Goal: Information Seeking & Learning: Learn about a topic

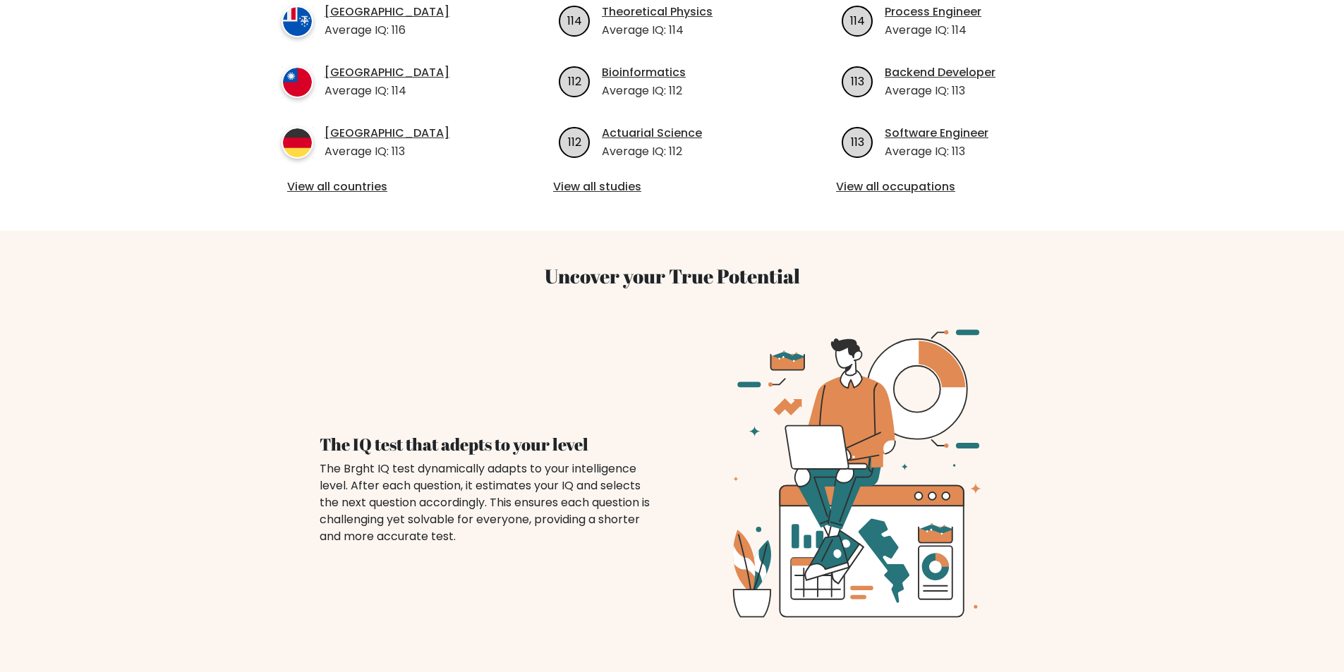
scroll to position [494, 0]
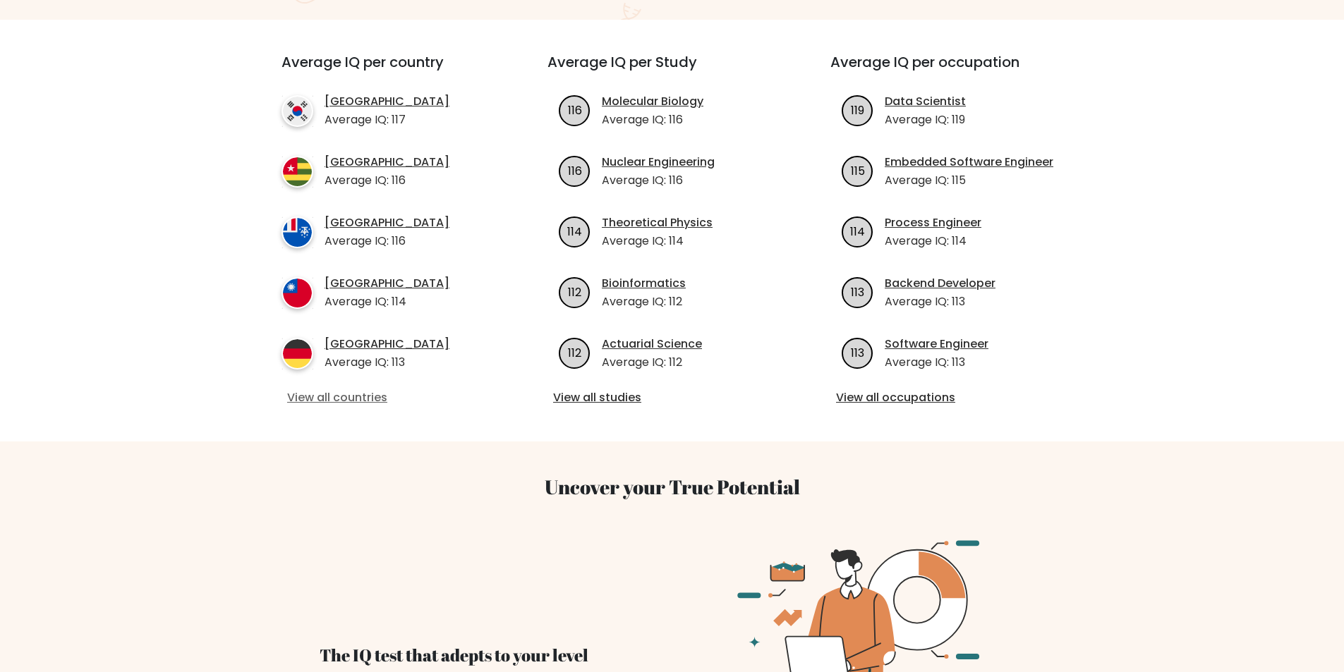
click at [367, 402] on link "View all countries" at bounding box center [389, 397] width 204 height 17
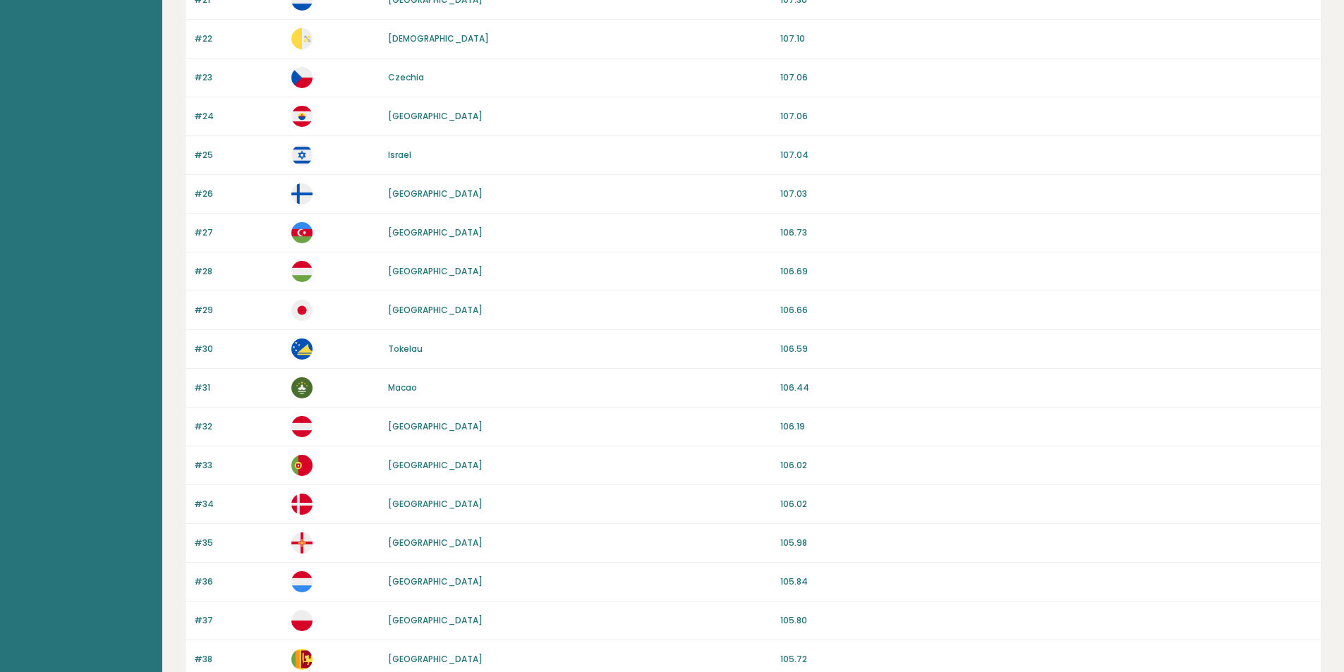
scroll to position [1160, 0]
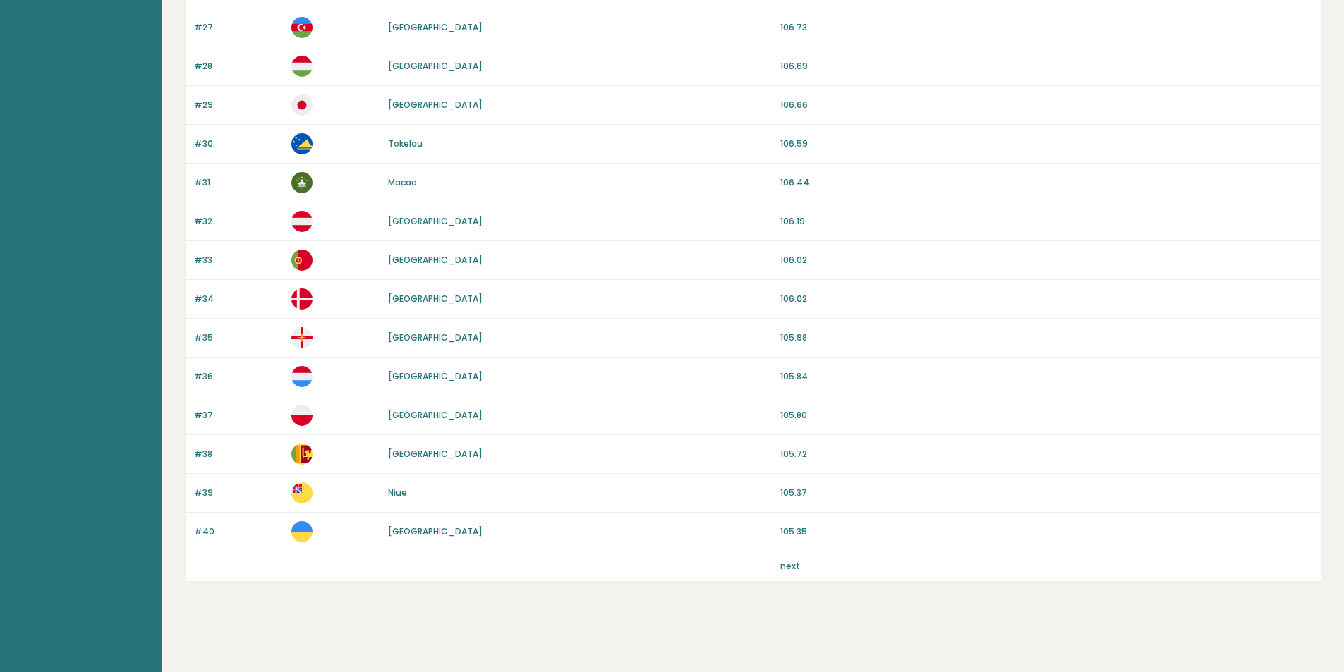
click at [798, 567] on link "next" at bounding box center [790, 566] width 20 height 12
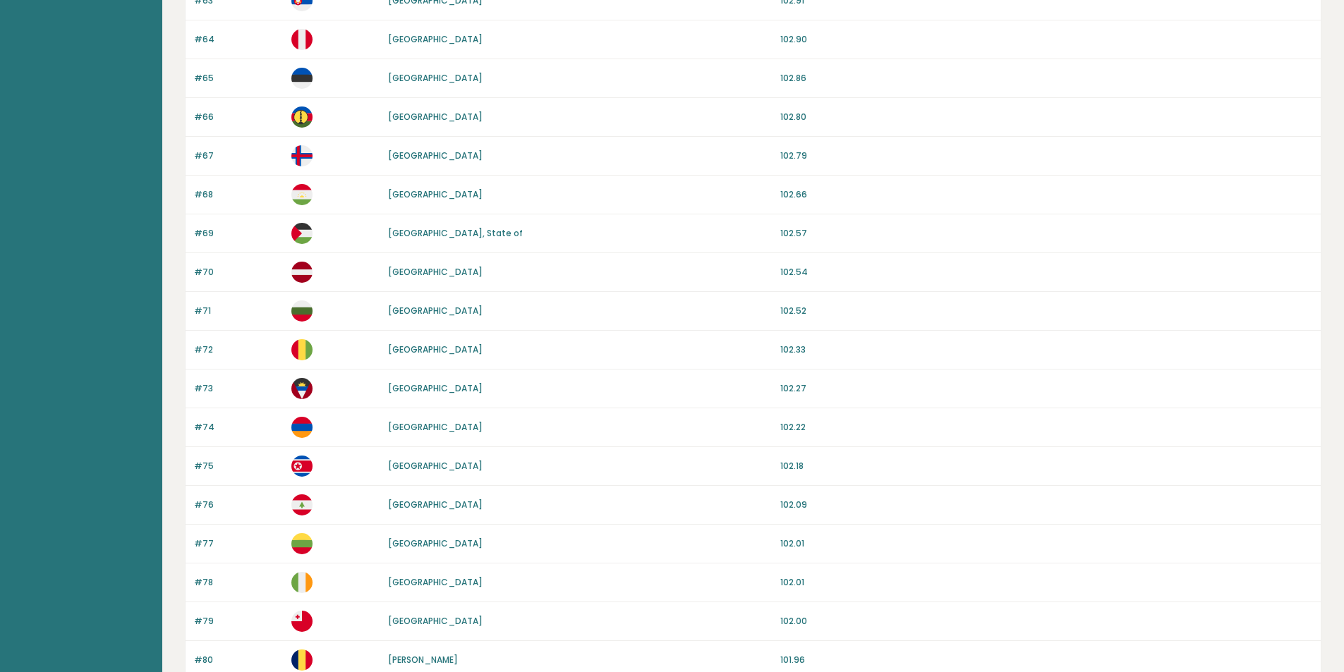
scroll to position [1160, 0]
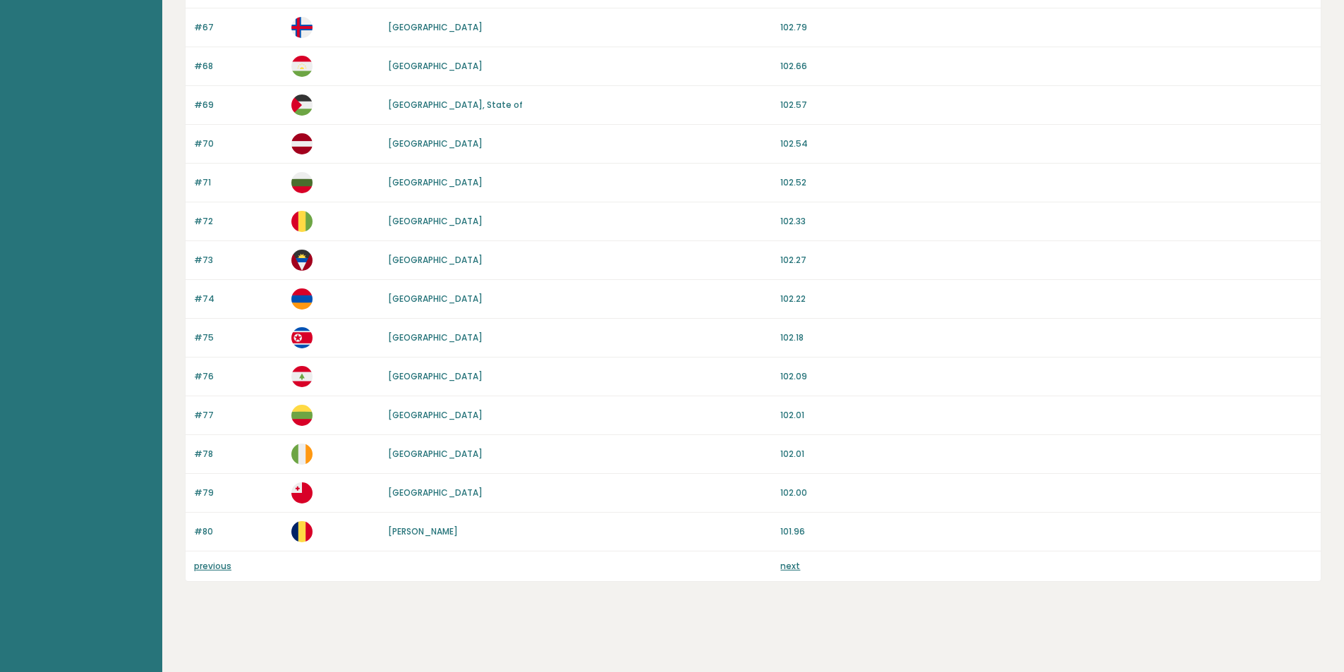
click at [792, 568] on link "next" at bounding box center [790, 566] width 20 height 12
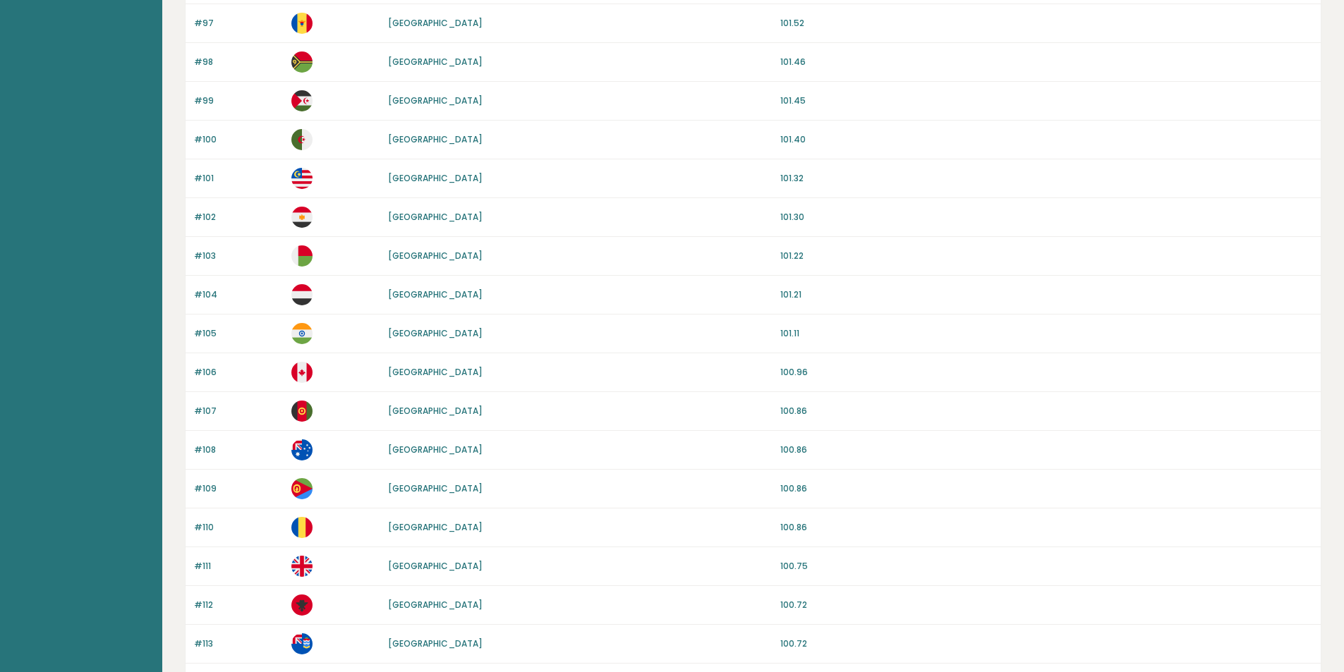
scroll to position [1160, 0]
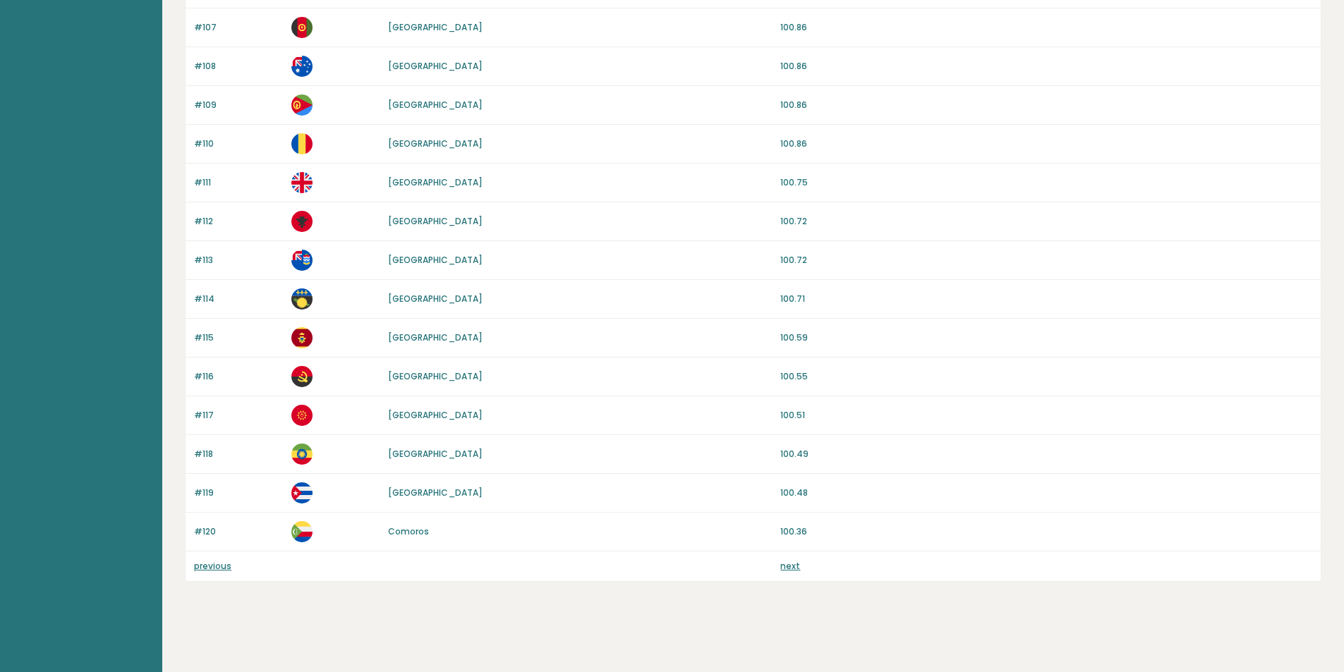
click at [783, 564] on link "next" at bounding box center [790, 566] width 20 height 12
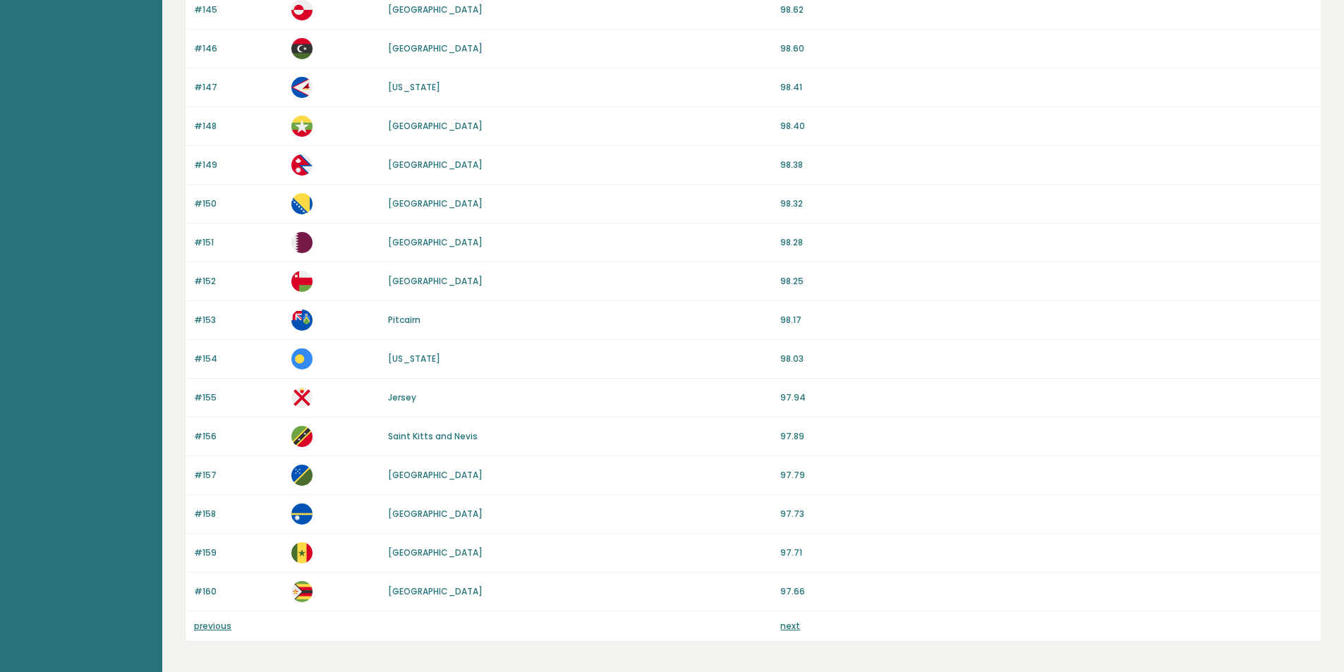
scroll to position [1160, 0]
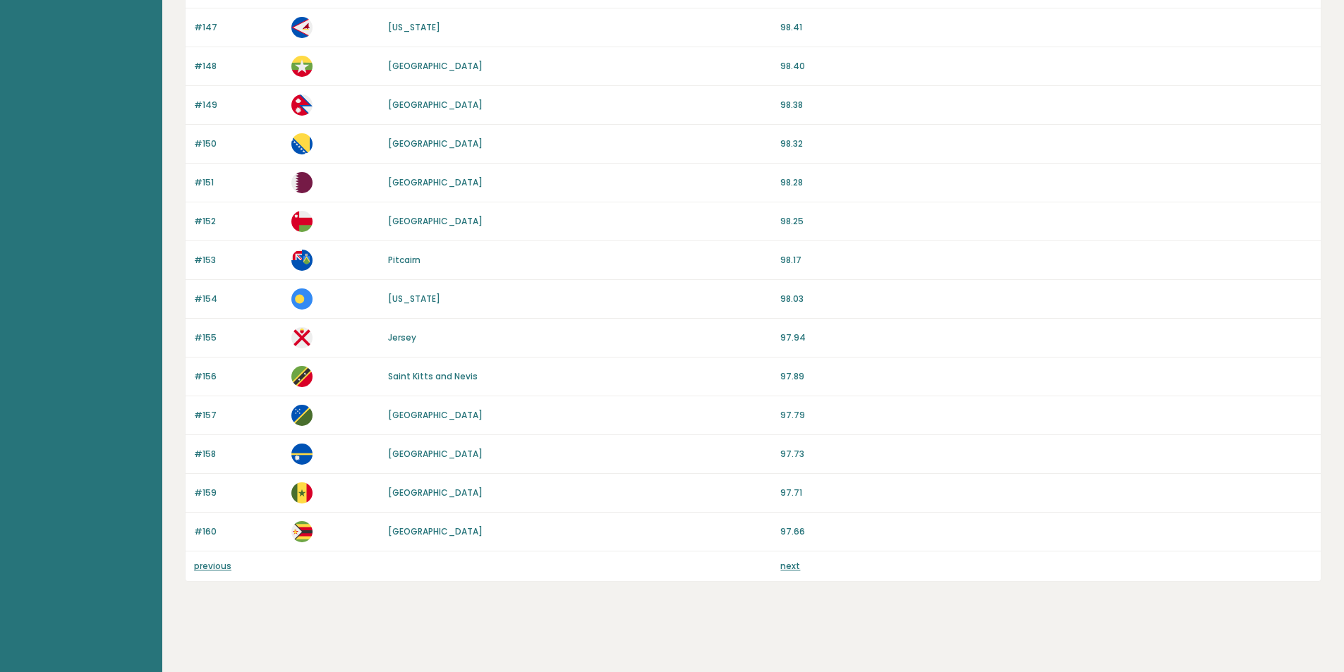
drag, startPoint x: 427, startPoint y: 262, endPoint x: 428, endPoint y: 332, distance: 69.8
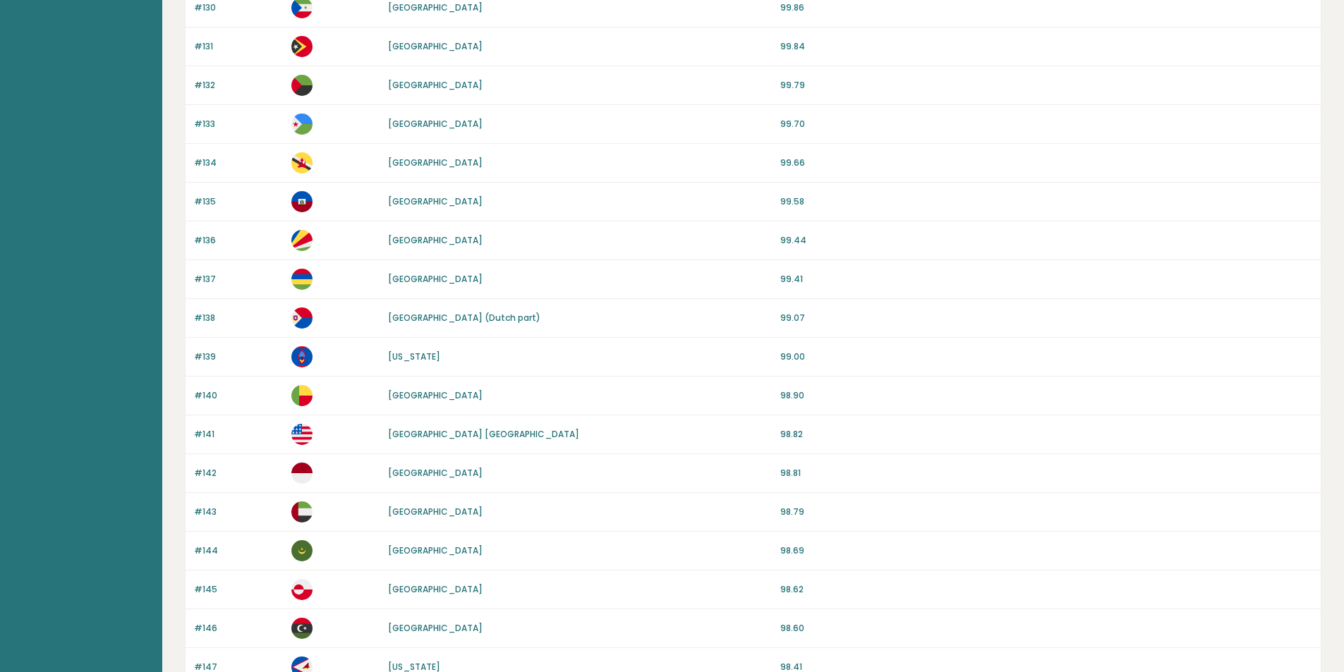
scroll to position [635, 0]
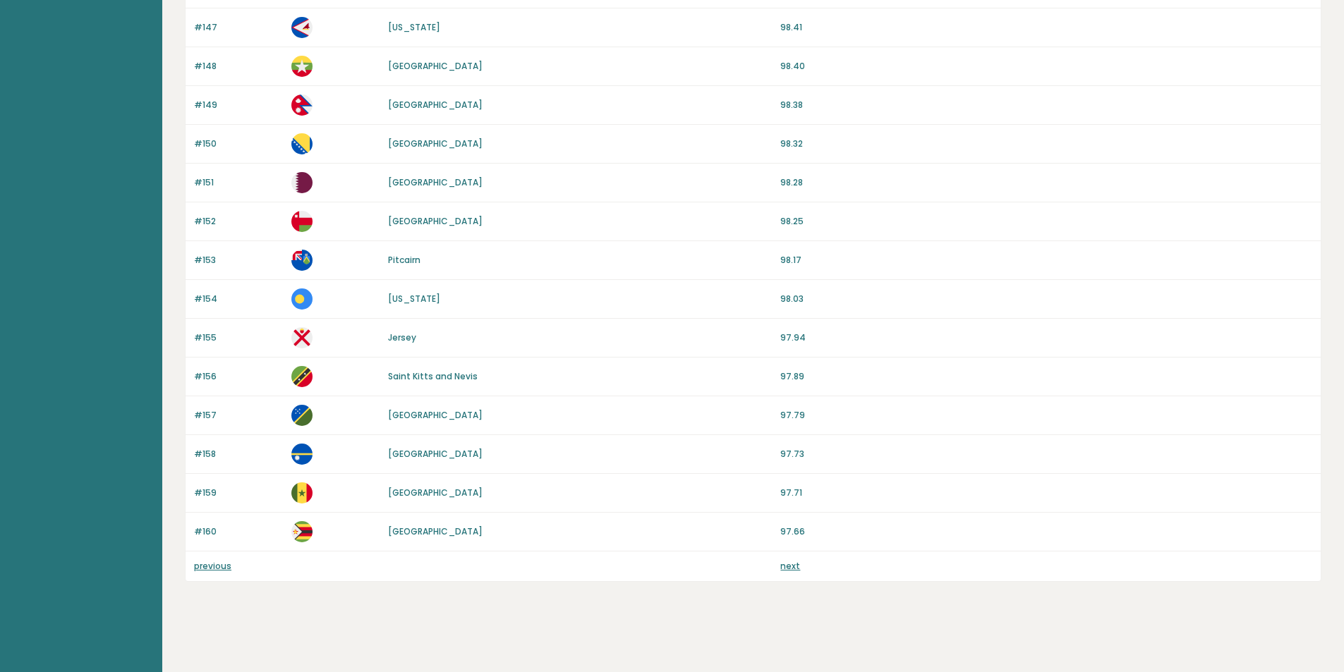
drag, startPoint x: 382, startPoint y: 294, endPoint x: 491, endPoint y: 458, distance: 197.0
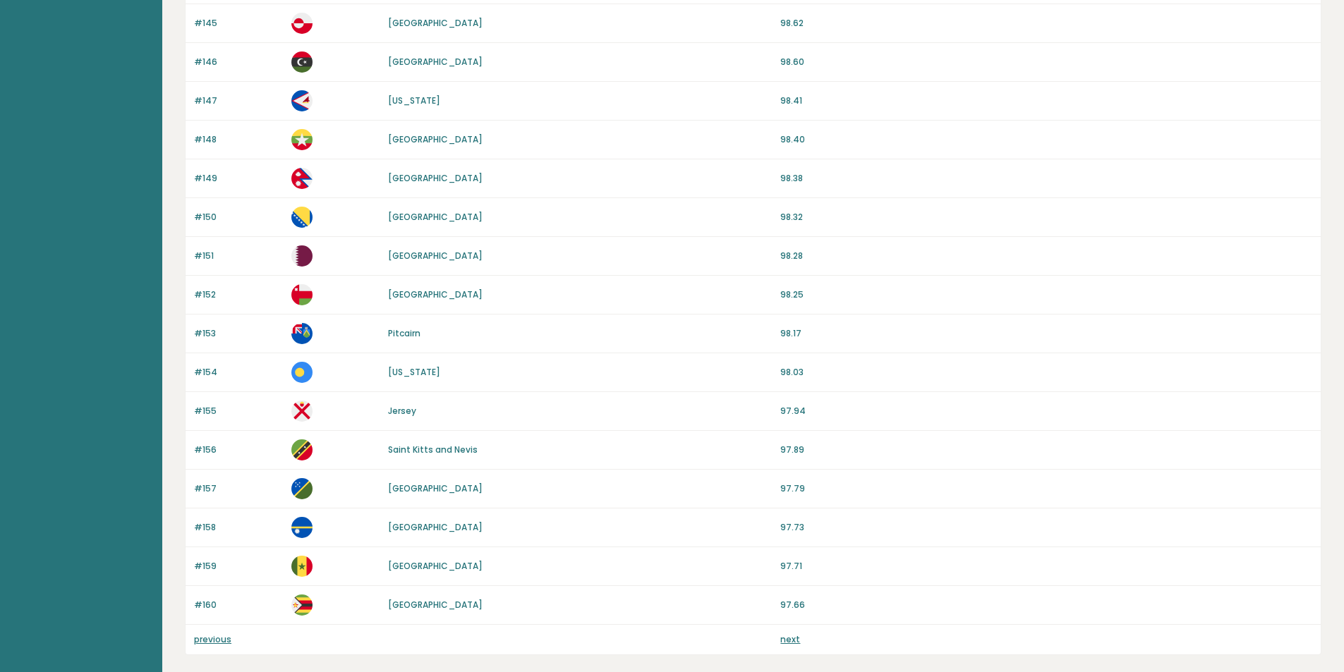
scroll to position [1160, 0]
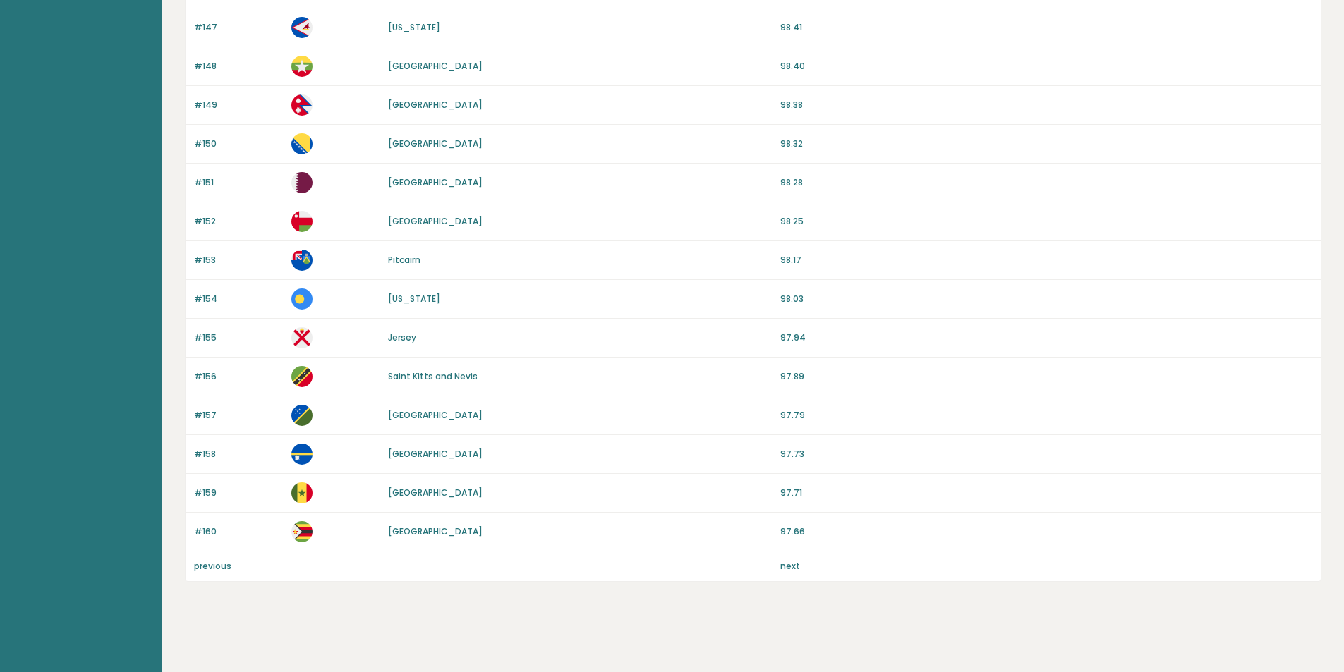
click at [791, 563] on link "next" at bounding box center [790, 566] width 20 height 12
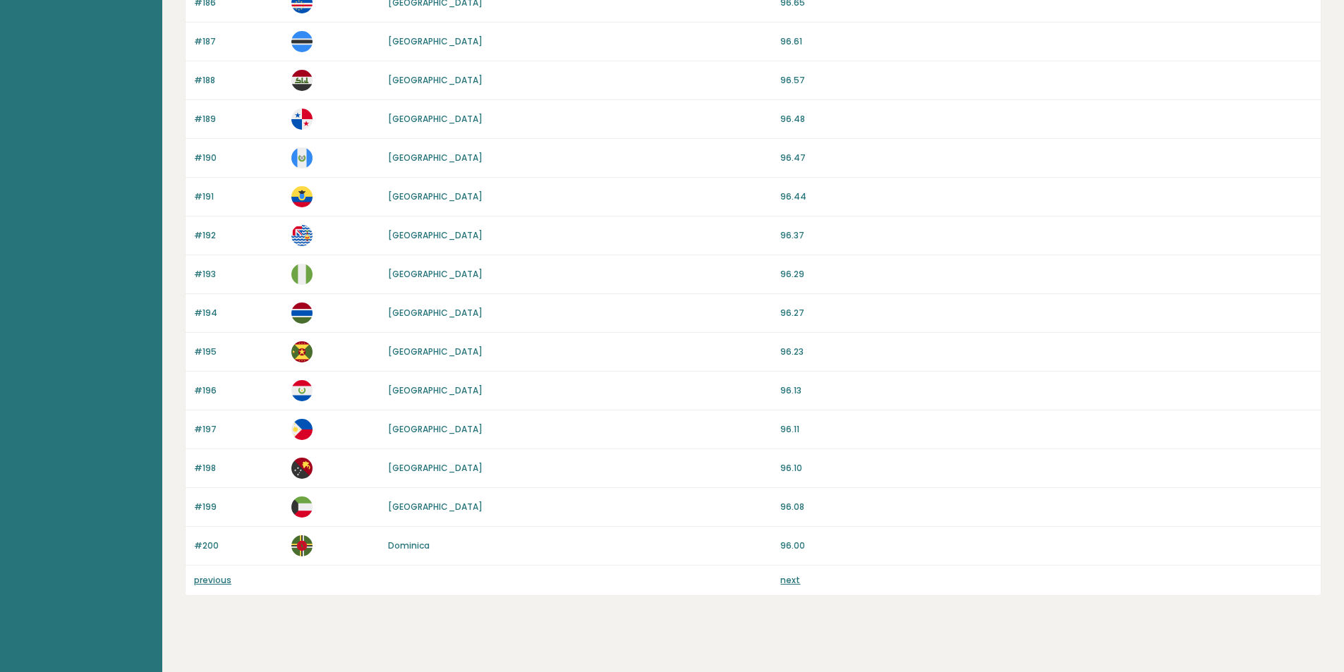
scroll to position [1160, 0]
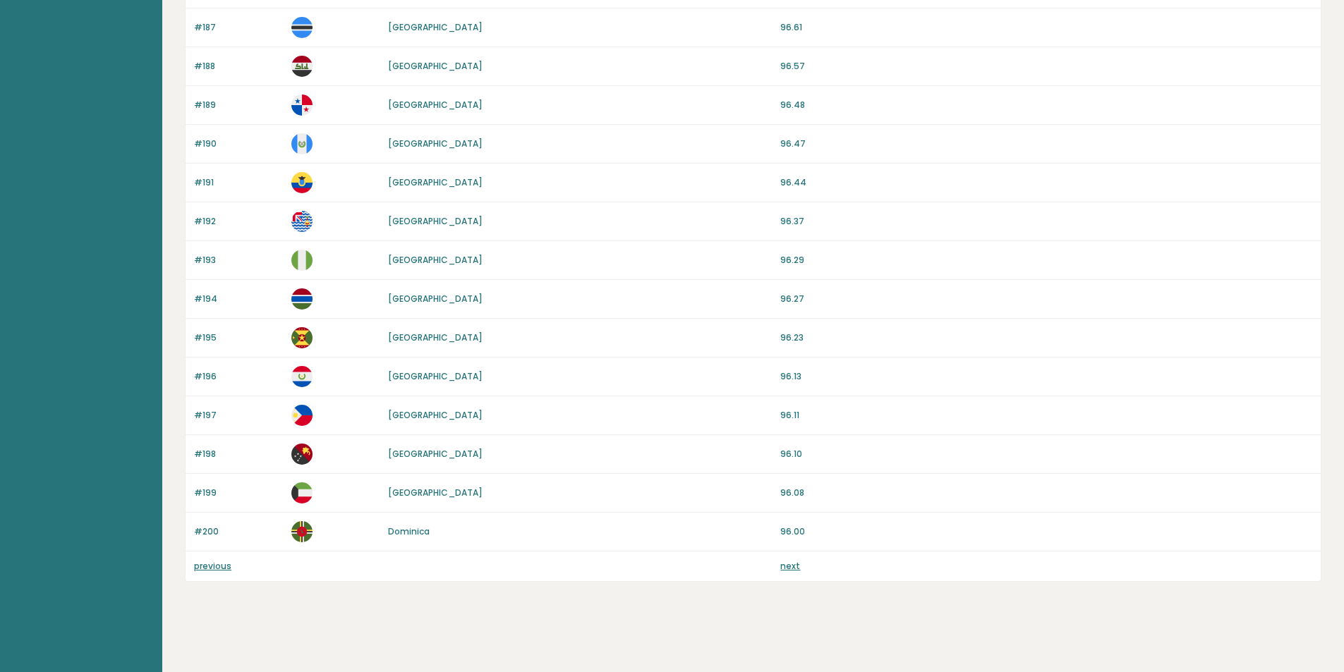
click at [212, 565] on link "previous" at bounding box center [212, 566] width 37 height 12
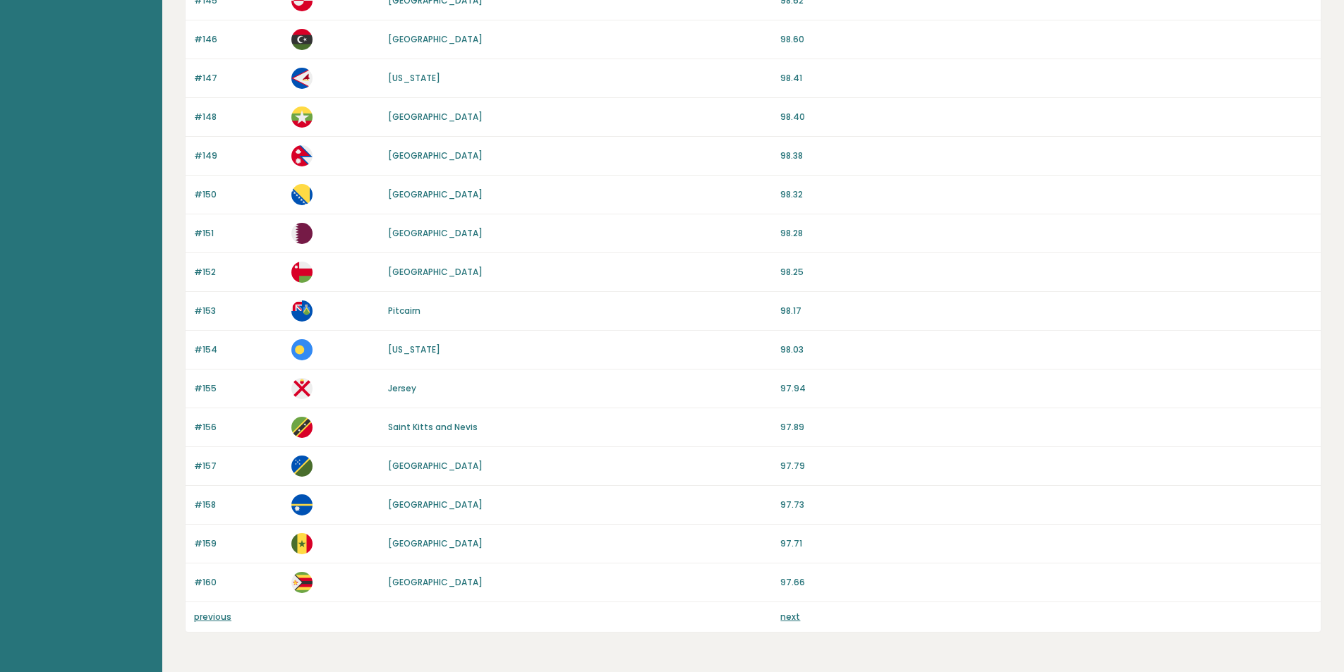
scroll to position [1160, 0]
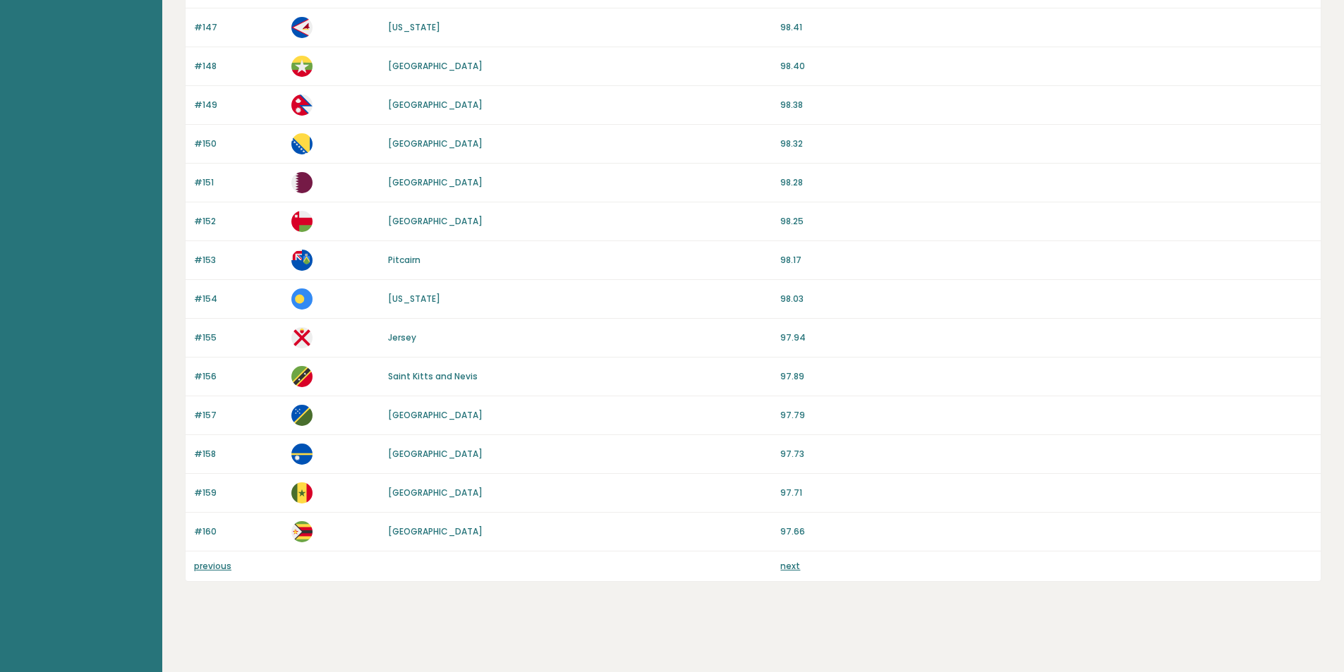
click at [213, 569] on link "previous" at bounding box center [212, 566] width 37 height 12
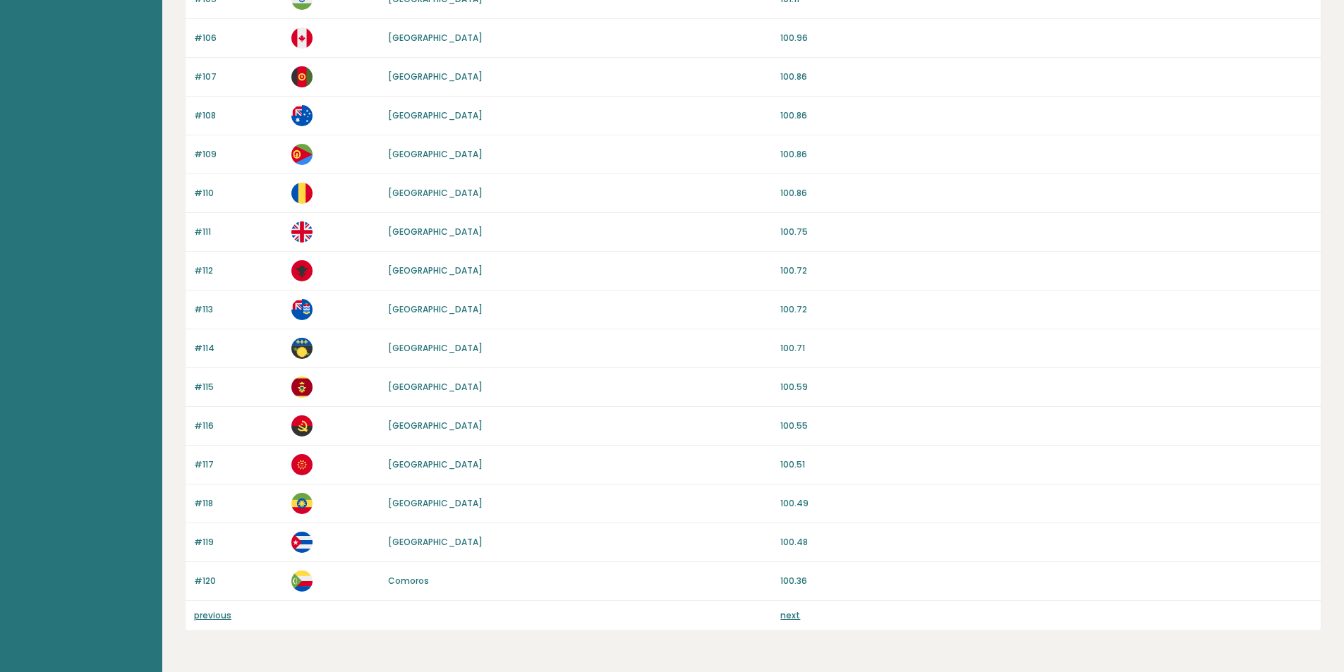
scroll to position [1160, 0]
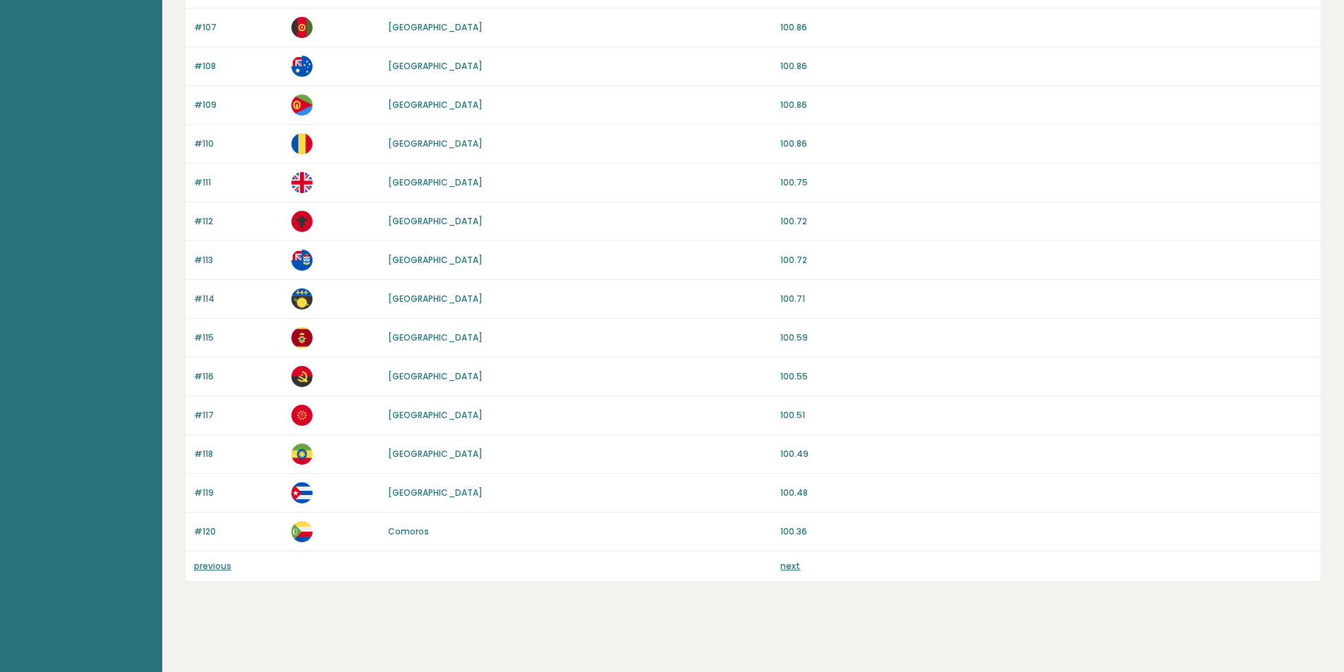
click at [218, 571] on link "previous" at bounding box center [212, 566] width 37 height 12
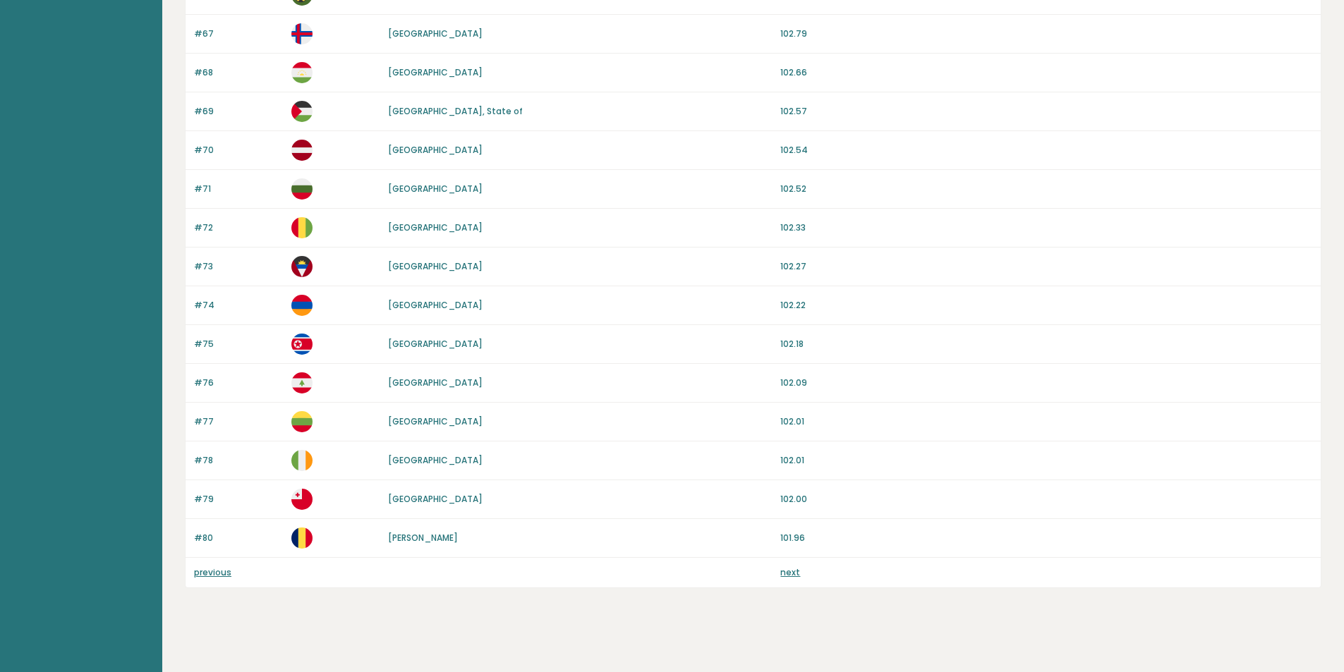
scroll to position [1160, 0]
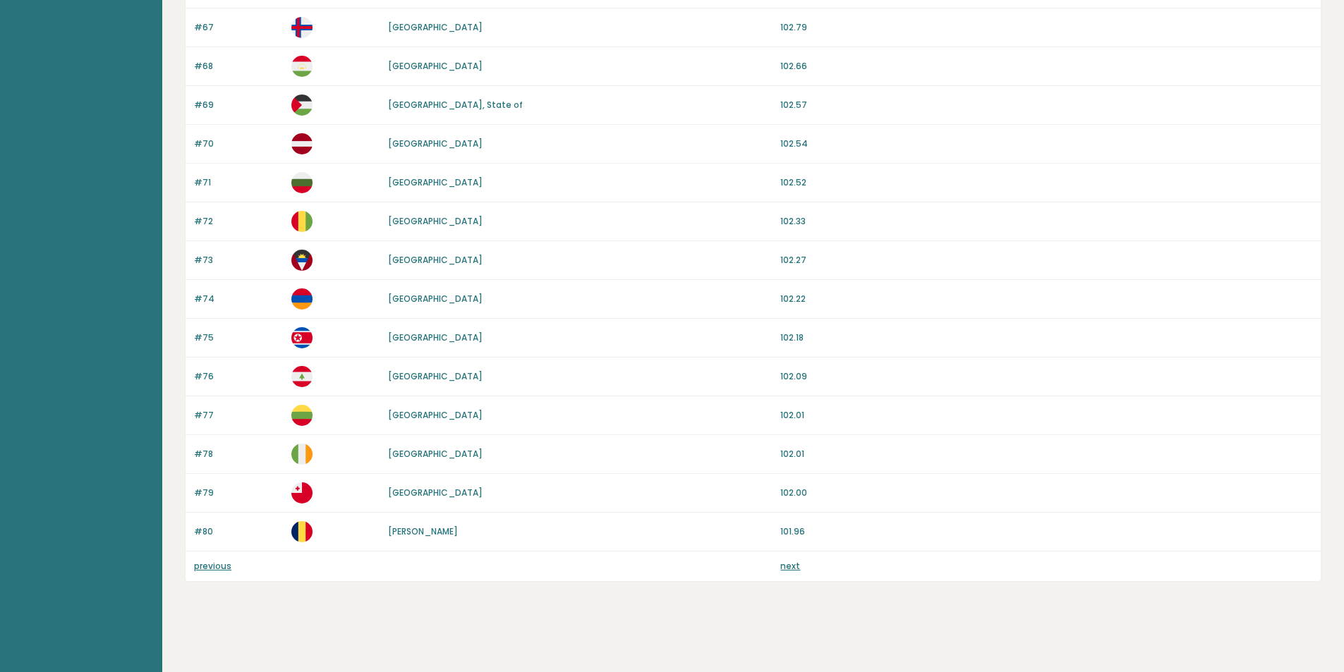
click at [786, 563] on link "next" at bounding box center [790, 566] width 20 height 12
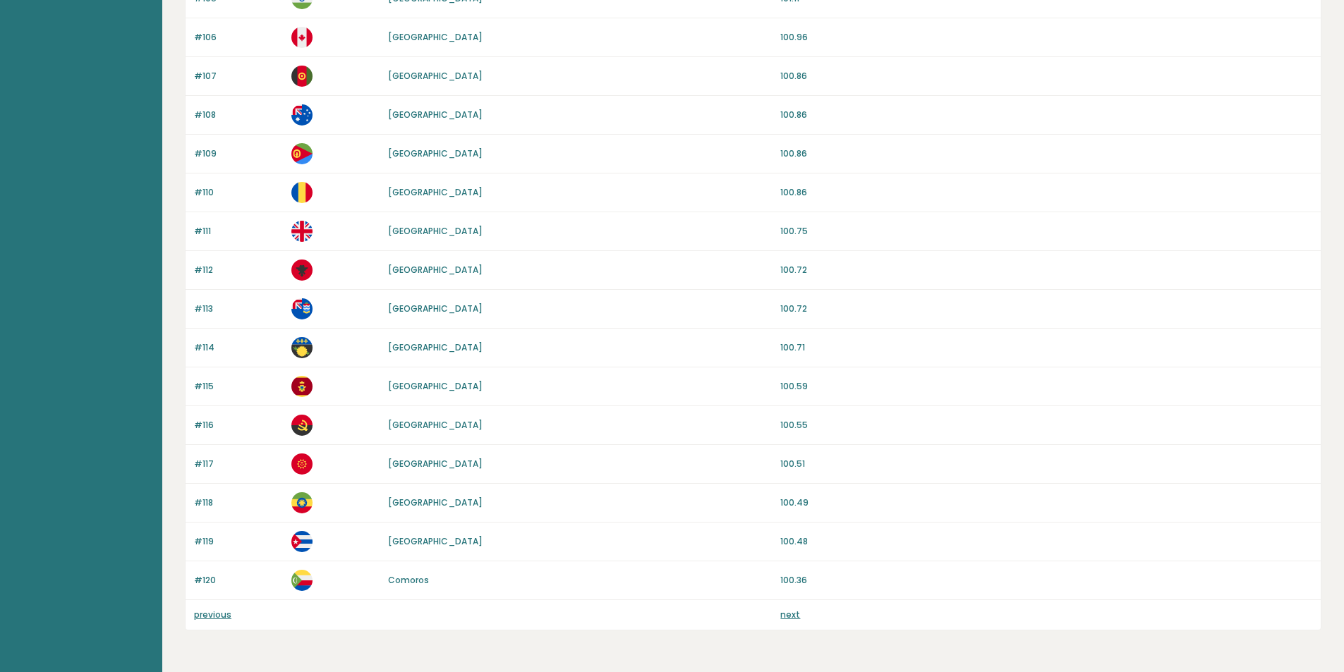
scroll to position [1160, 0]
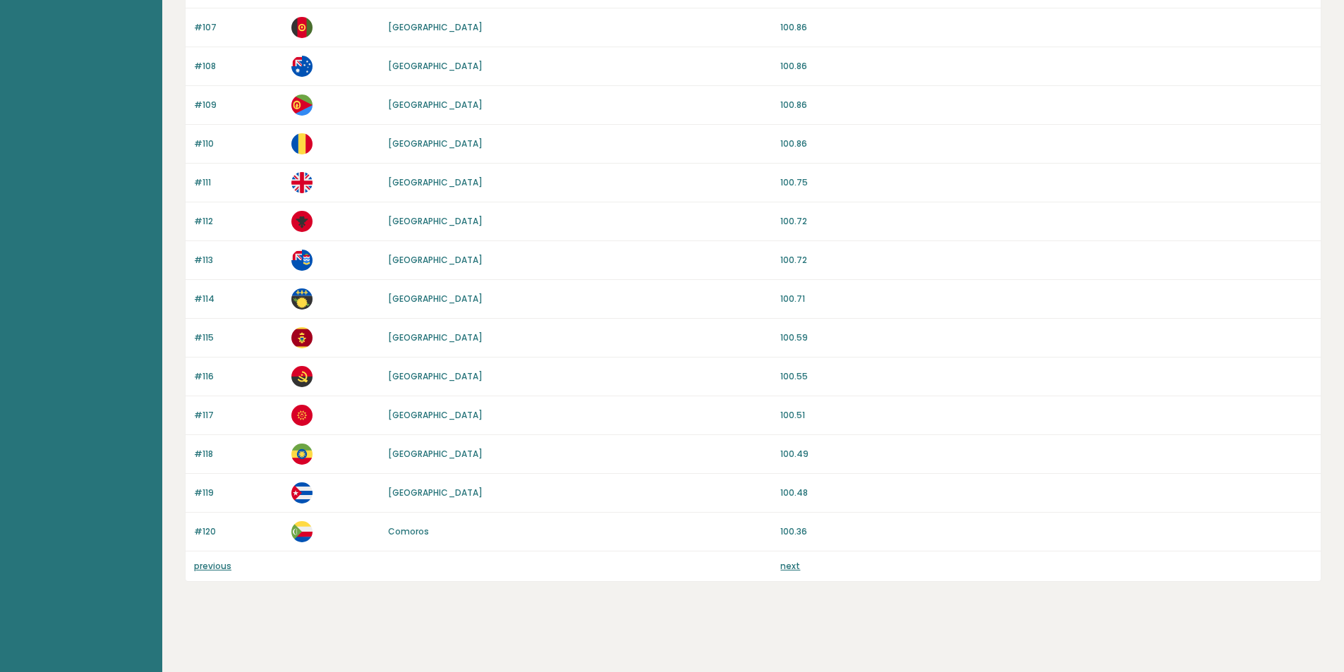
click at [790, 564] on link "next" at bounding box center [790, 566] width 20 height 12
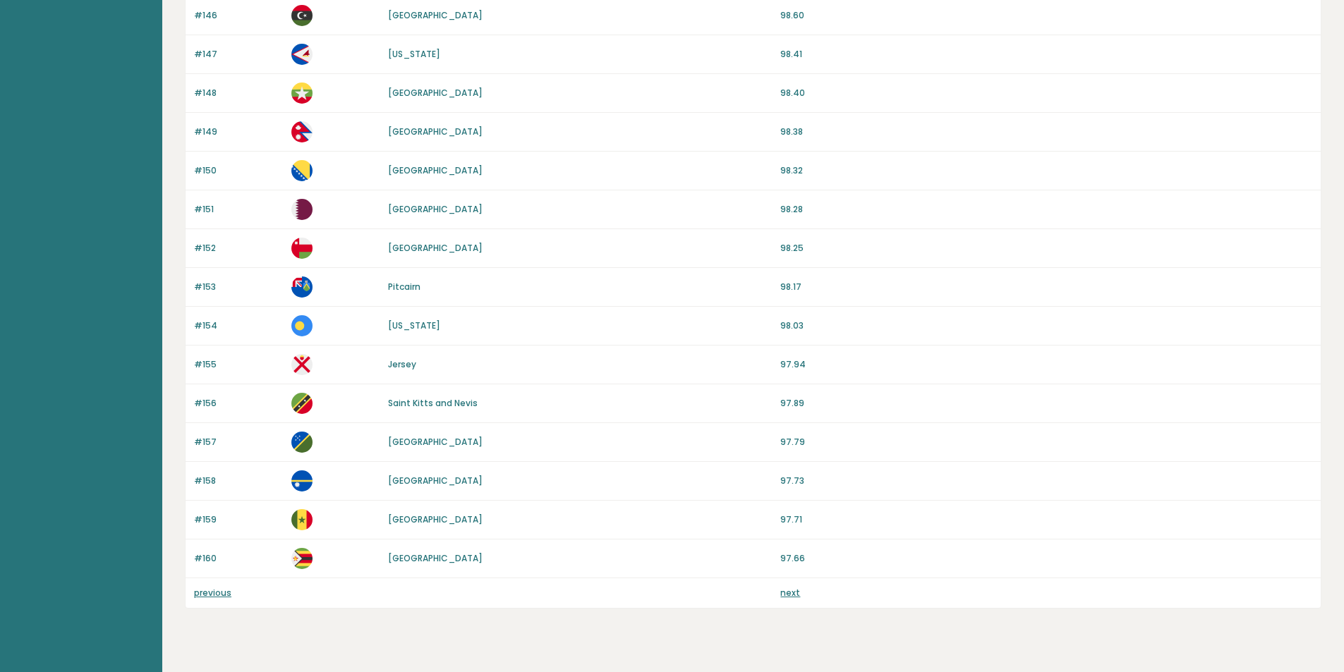
scroll to position [1160, 0]
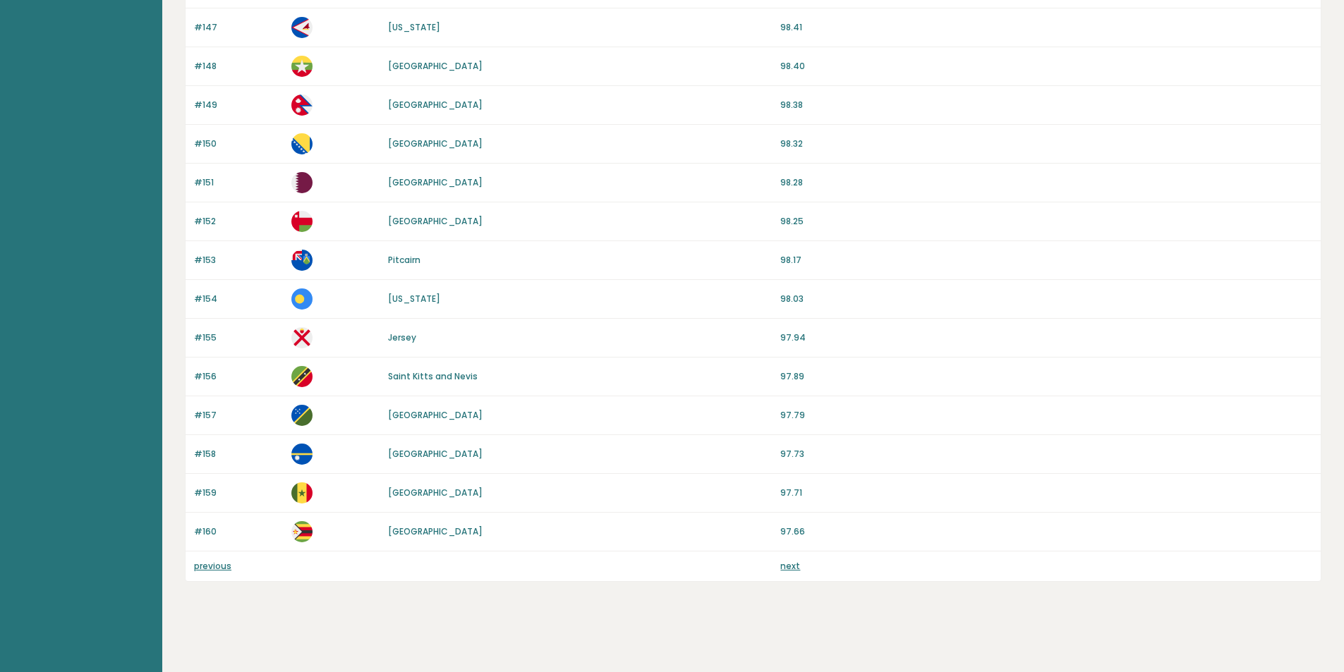
click at [784, 561] on link "next" at bounding box center [790, 566] width 20 height 12
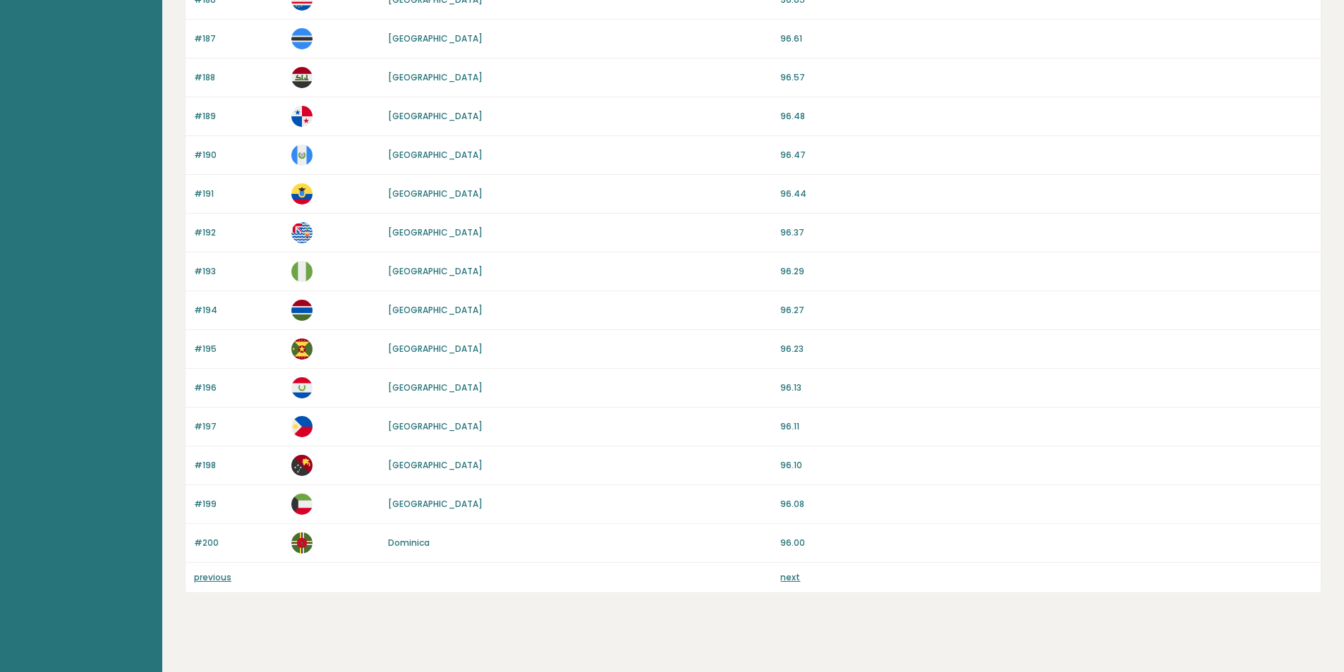
scroll to position [1160, 0]
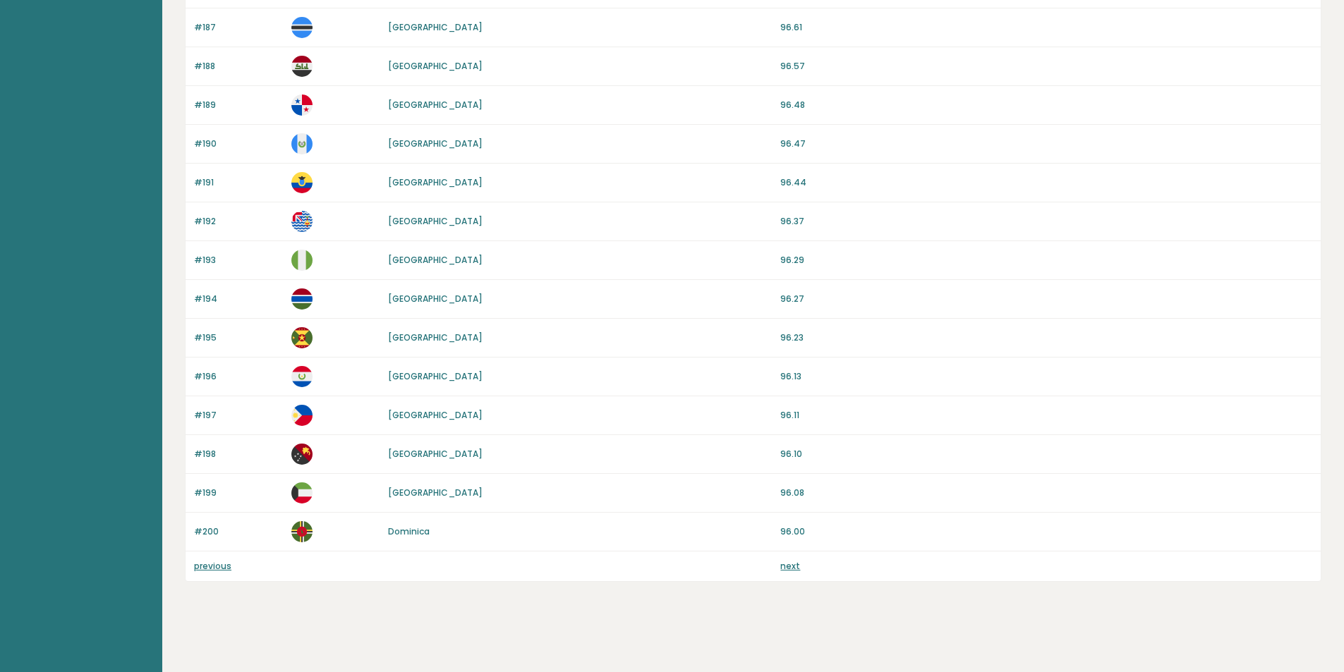
click at [789, 567] on link "next" at bounding box center [790, 566] width 20 height 12
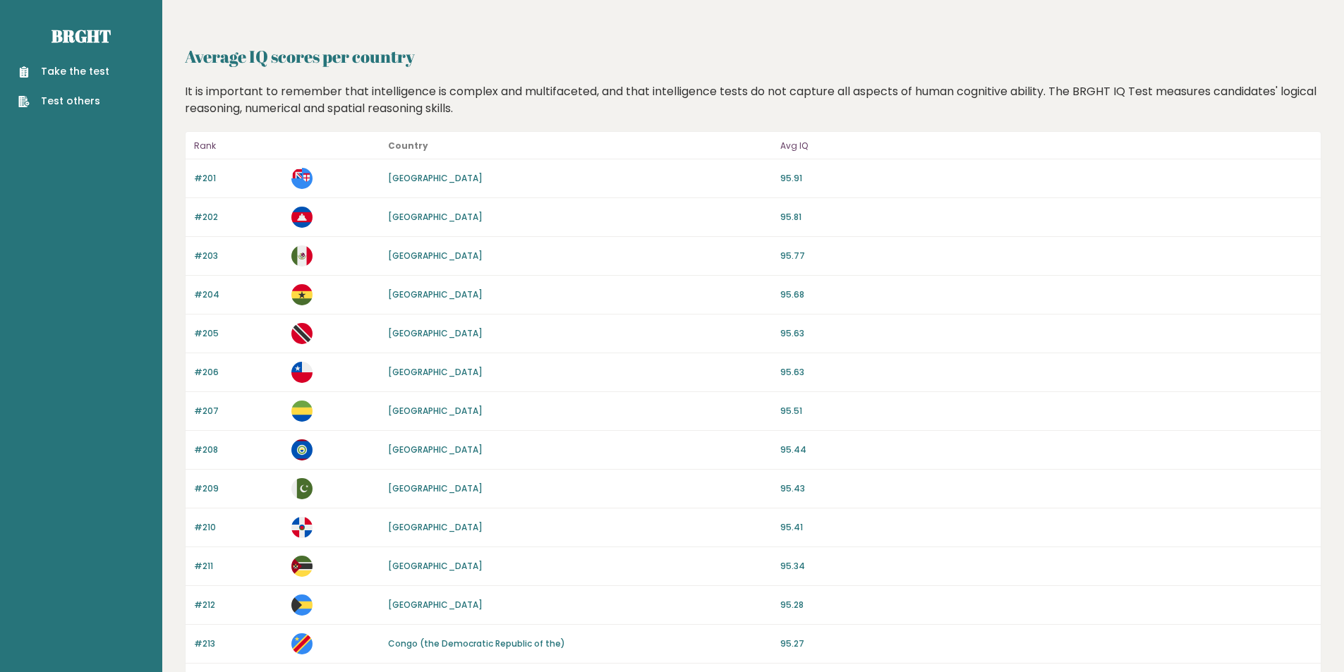
click at [404, 219] on link "[GEOGRAPHIC_DATA]" at bounding box center [435, 217] width 95 height 12
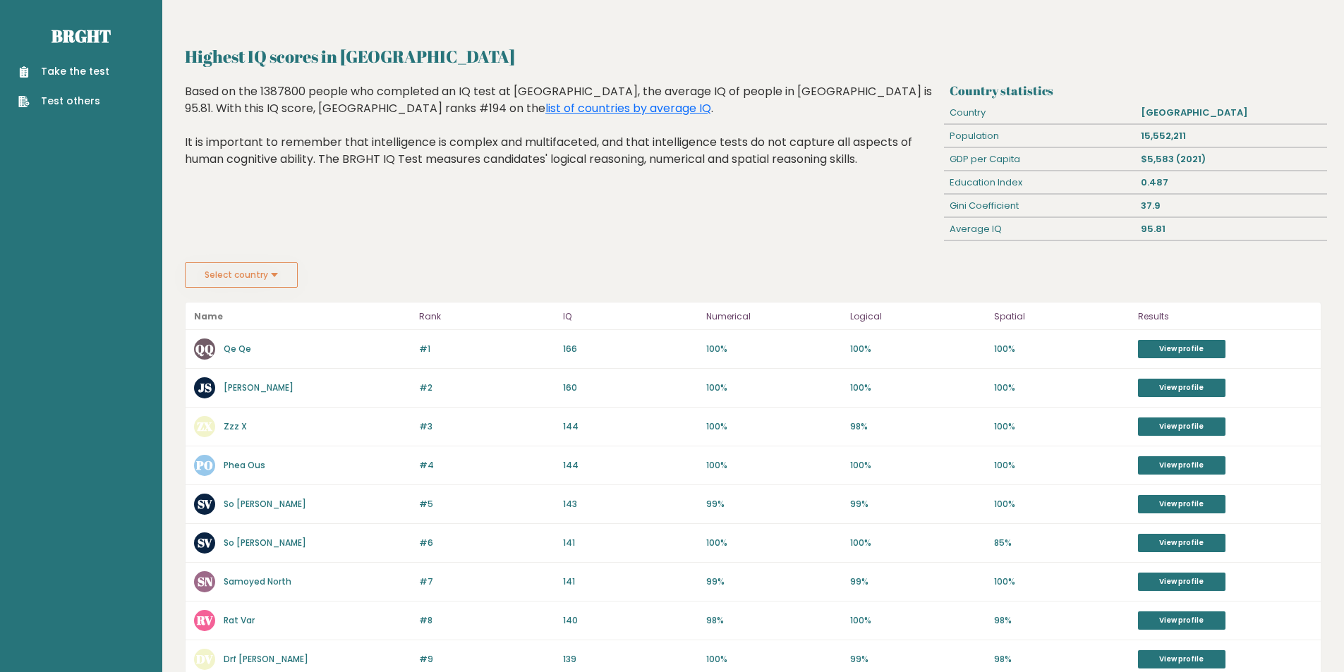
click at [238, 391] on link "[PERSON_NAME]" at bounding box center [259, 388] width 70 height 12
click at [243, 350] on link "Qe Qe" at bounding box center [238, 349] width 28 height 12
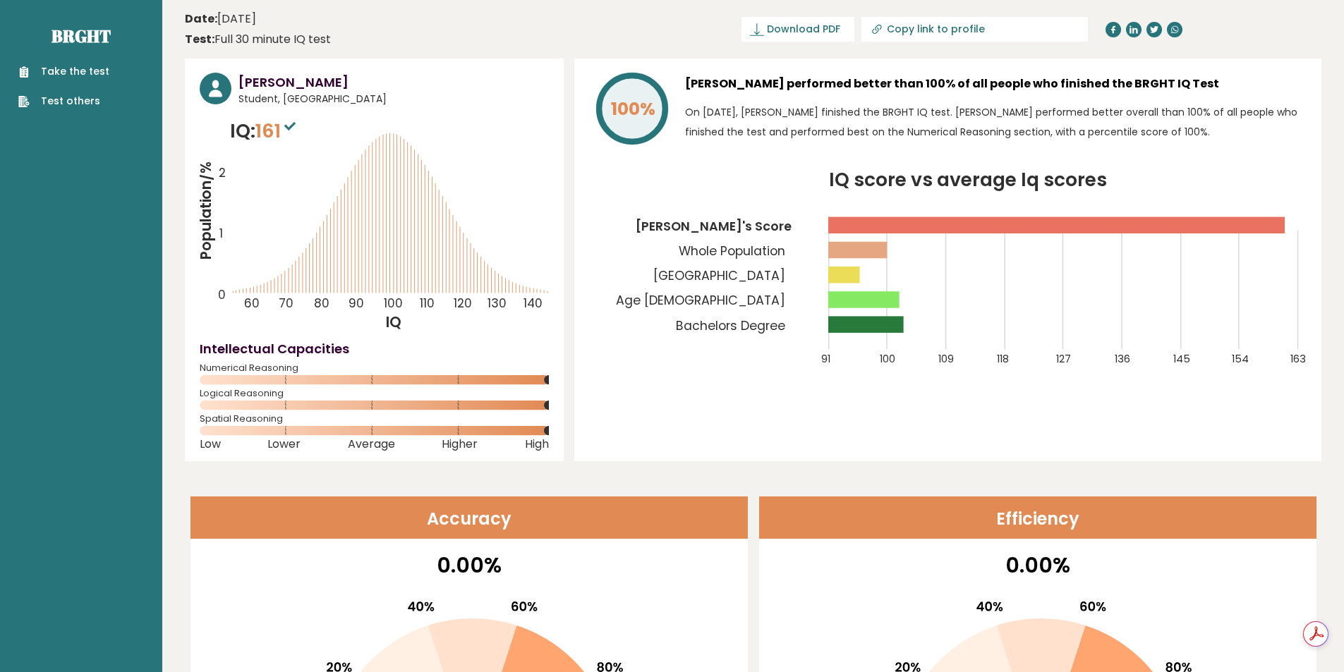
click at [287, 81] on h3 "[PERSON_NAME]" at bounding box center [393, 82] width 310 height 19
click at [287, 81] on h3 "Joe Schmoe" at bounding box center [393, 82] width 310 height 19
click at [247, 79] on h3 "Qe Qe" at bounding box center [393, 82] width 310 height 19
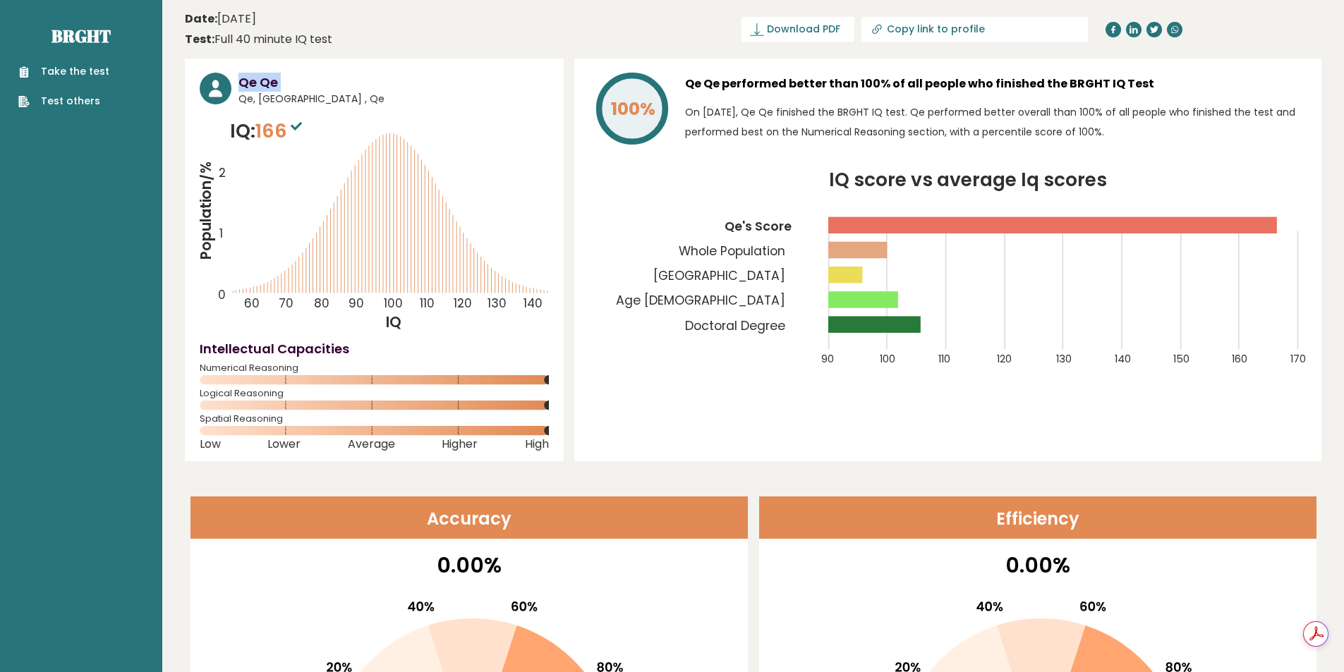
click at [247, 79] on h3 "Qe Qe" at bounding box center [393, 82] width 310 height 19
copy div "Qe Qe"
